Goal: Information Seeking & Learning: Learn about a topic

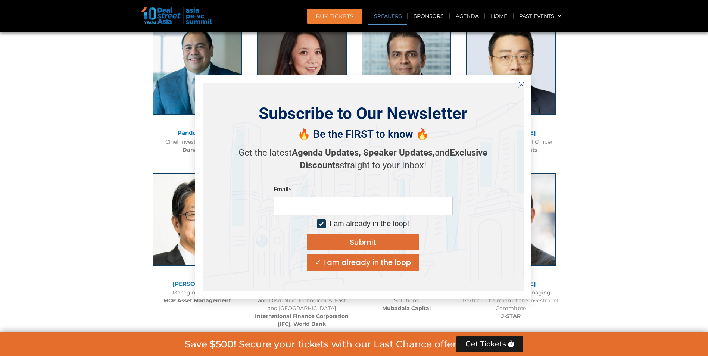
scroll to position [871, 0]
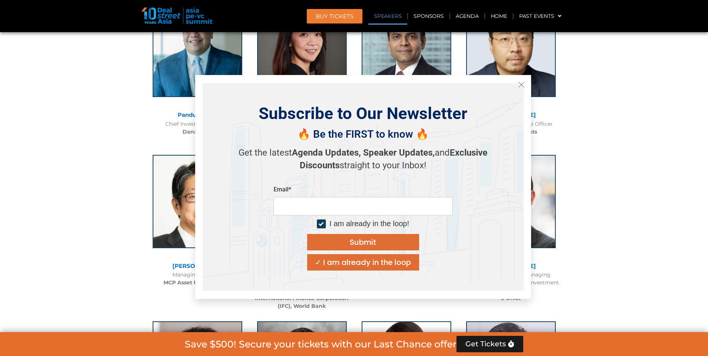
click at [521, 85] on line "Close" at bounding box center [520, 84] width 5 height 5
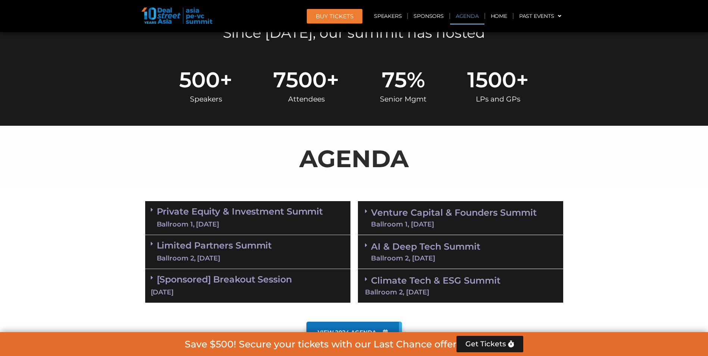
scroll to position [311, 0]
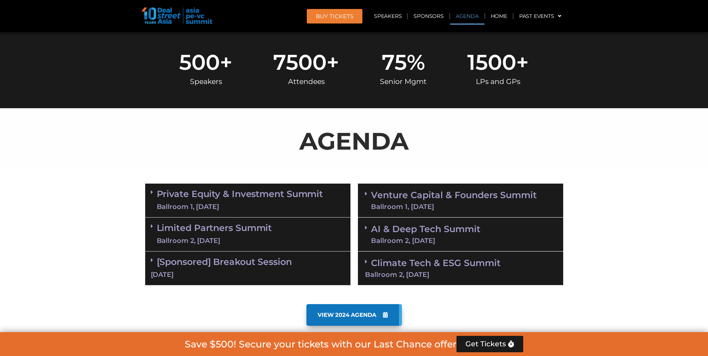
click at [264, 187] on div "Private Equity & Investment Summit Ballroom 1, [DATE]" at bounding box center [247, 201] width 205 height 34
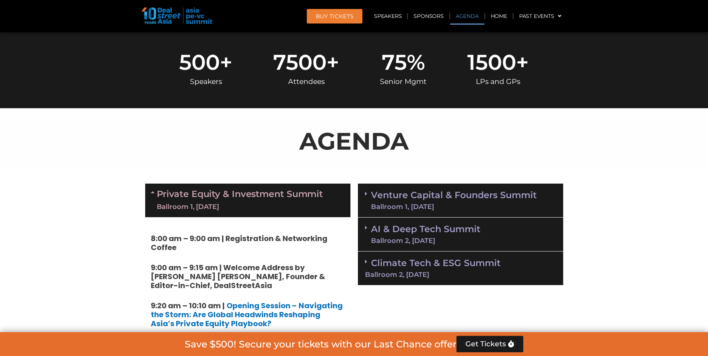
click at [266, 189] on link "Private Equity & Investment Summit Ballroom 1, [DATE]" at bounding box center [240, 200] width 166 height 22
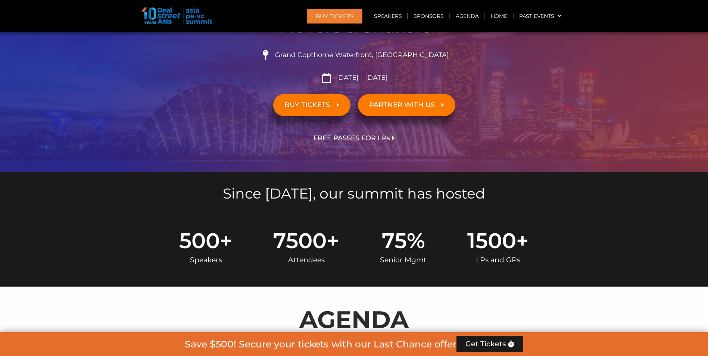
scroll to position [187, 0]
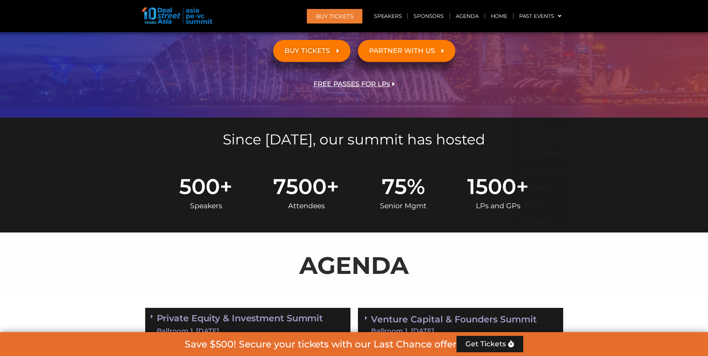
click at [551, 243] on div "AGENDA" at bounding box center [353, 262] width 425 height 60
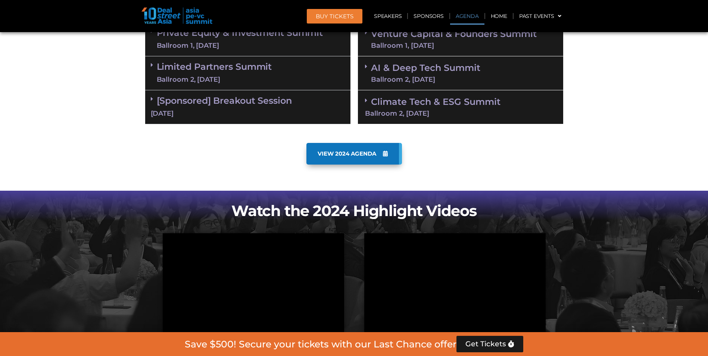
scroll to position [436, 0]
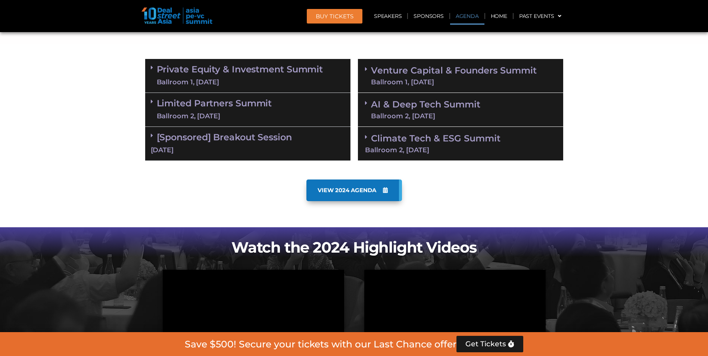
click at [247, 124] on div "Limited Partners [GEOGRAPHIC_DATA] 2, [DATE]" at bounding box center [247, 110] width 205 height 34
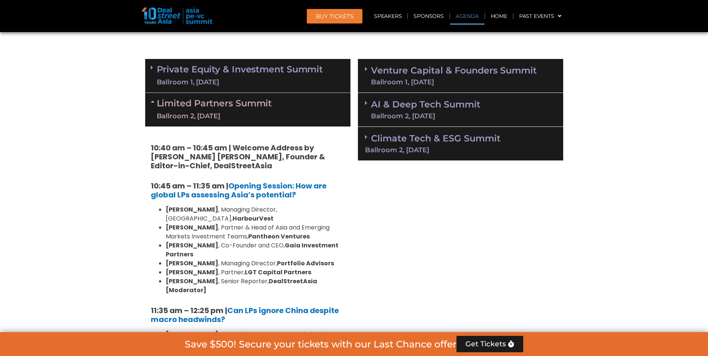
click at [250, 119] on div "Ballroom 2, [DATE]" at bounding box center [214, 116] width 115 height 9
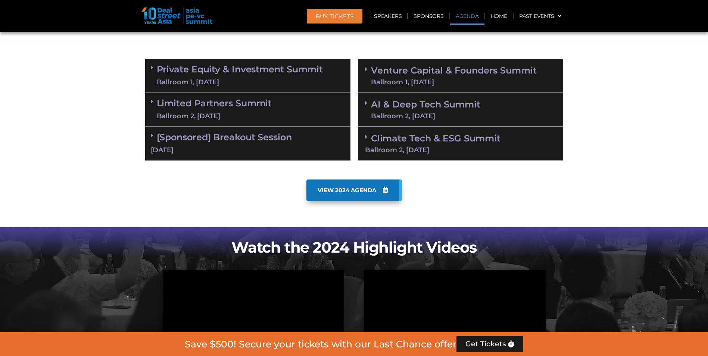
click at [397, 107] on link "AI & Deep Tech Summit Ballroom 2, [DATE]" at bounding box center [425, 109] width 109 height 19
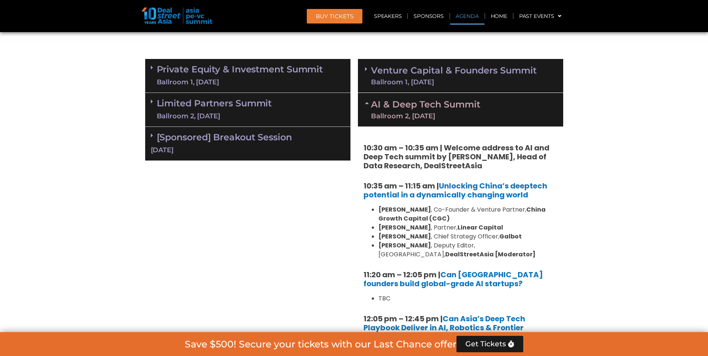
click at [397, 107] on link "AI & Deep Tech Summit Ballroom 2, [DATE]" at bounding box center [425, 109] width 109 height 19
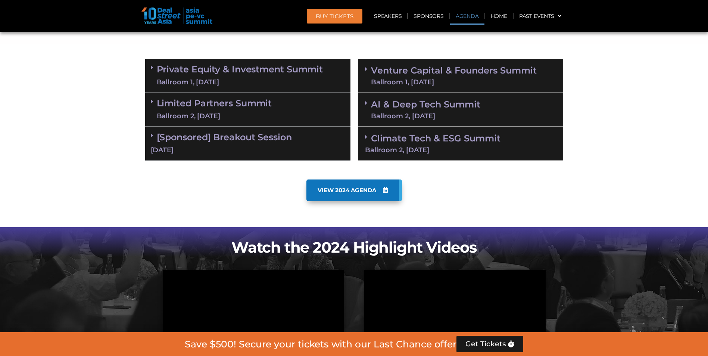
click at [95, 81] on section "Private Equity & Investment Summit Ballroom 1, [DATE] 8:00 am – 9:00 am | Regis…" at bounding box center [354, 109] width 708 height 109
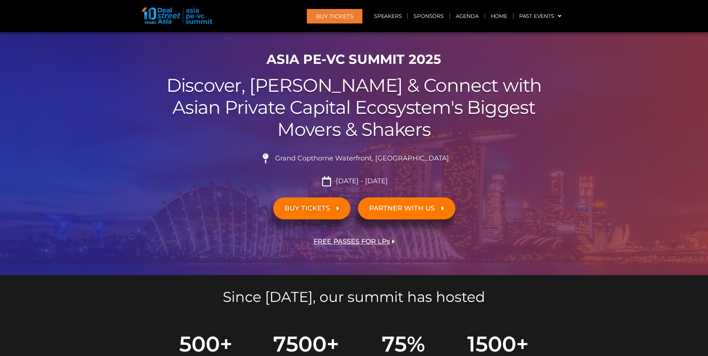
scroll to position [0, 0]
